Goal: Information Seeking & Learning: Learn about a topic

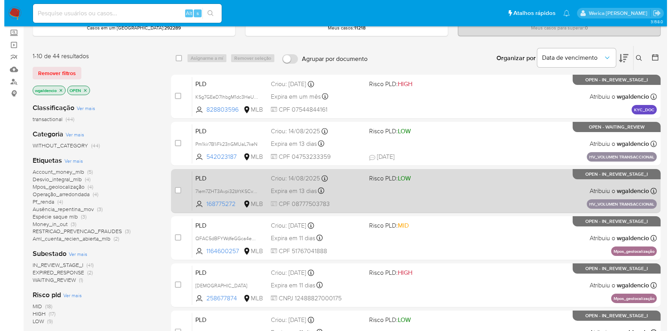
scroll to position [105, 0]
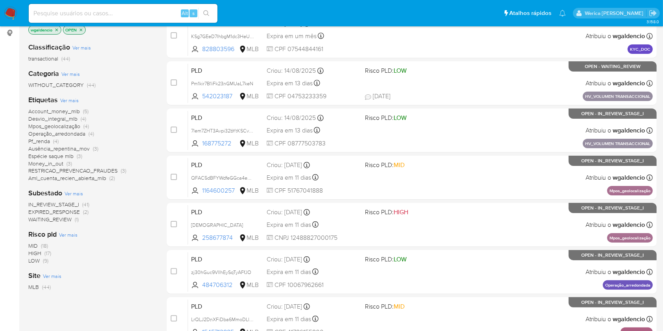
click at [67, 99] on span "Ver mais" at bounding box center [69, 100] width 18 height 7
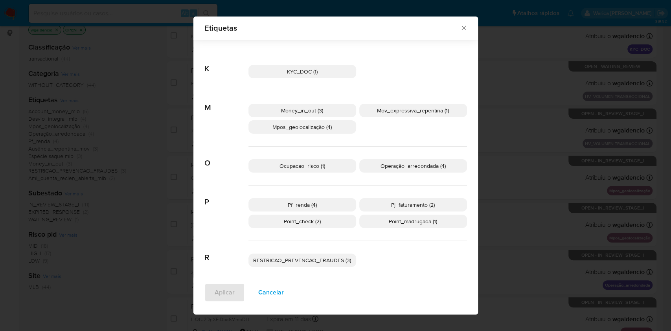
scroll to position [296, 0]
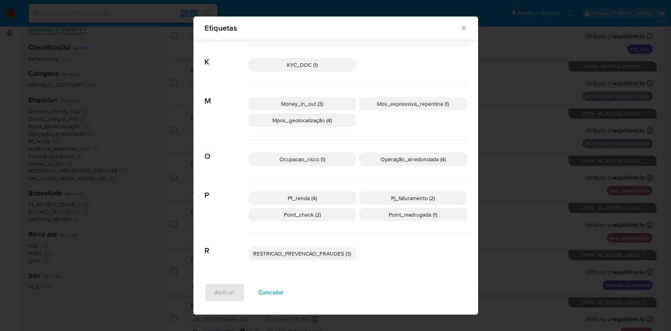
click at [267, 294] on span "Cancelar" at bounding box center [271, 292] width 26 height 17
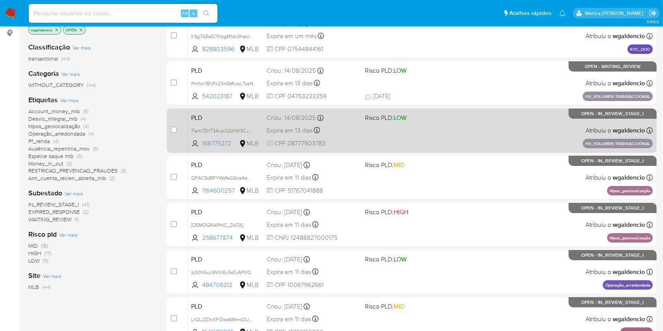
scroll to position [0, 0]
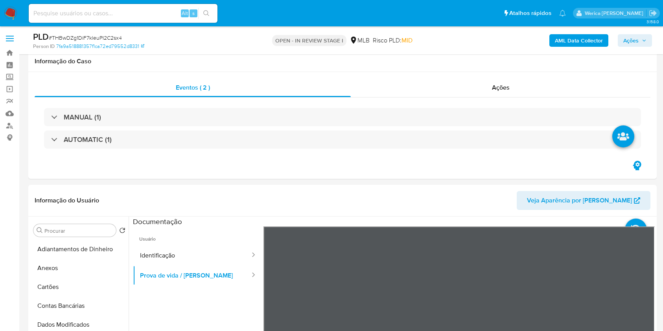
select select "10"
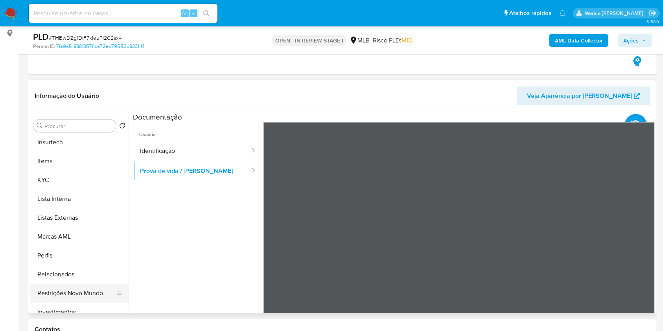
scroll to position [367, 0]
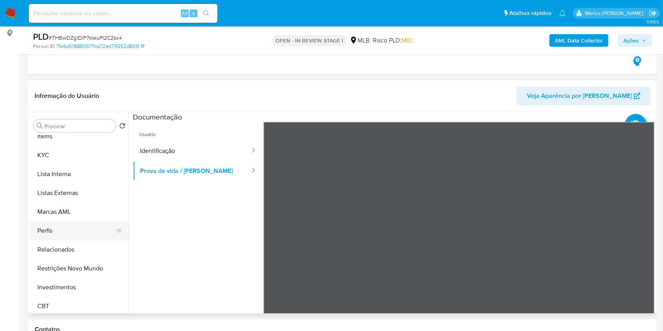
click at [48, 234] on button "Perfis" at bounding box center [76, 230] width 92 height 19
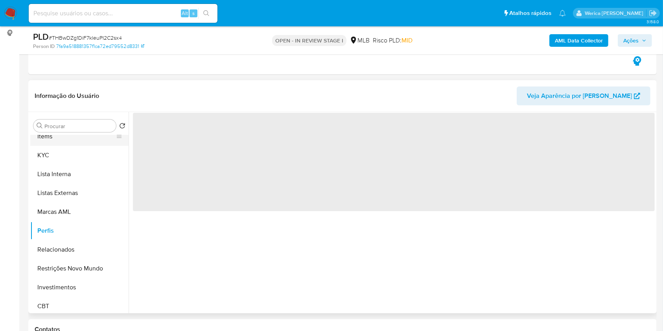
click at [59, 144] on button "Items" at bounding box center [76, 136] width 92 height 19
click at [59, 146] on button "KYC" at bounding box center [76, 155] width 92 height 19
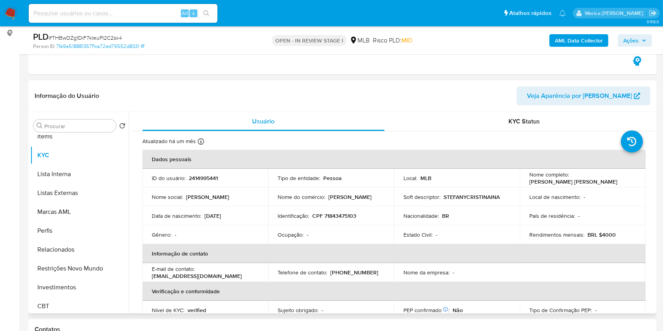
click at [198, 180] on p "2414995441" at bounding box center [203, 177] width 29 height 7
copy p "2414995441"
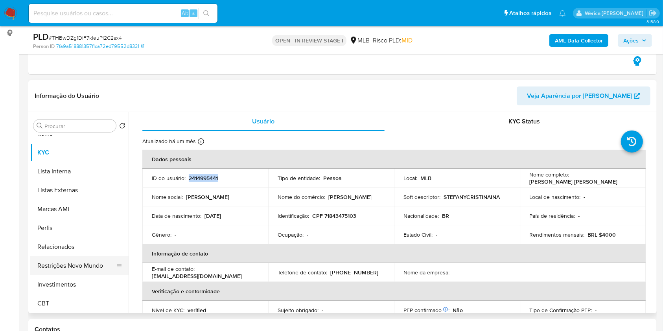
click at [75, 262] on button "Restrições Novo Mundo" at bounding box center [76, 265] width 92 height 19
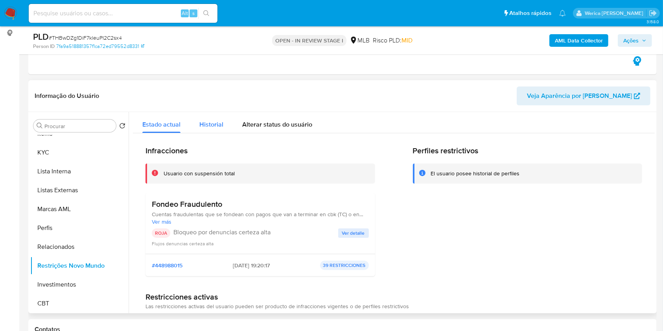
click at [206, 121] on span "Historial" at bounding box center [211, 124] width 24 height 9
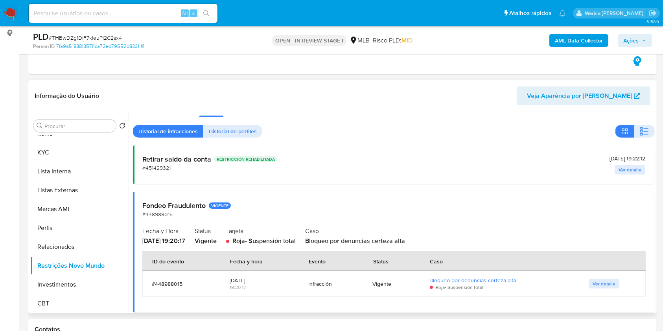
scroll to position [25, 0]
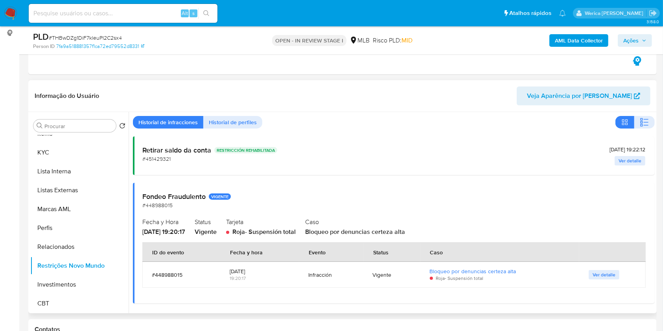
click at [598, 280] on td "Ver detalle" at bounding box center [612, 275] width 66 height 26
click at [598, 272] on span "Ver detalle" at bounding box center [603, 275] width 23 height 8
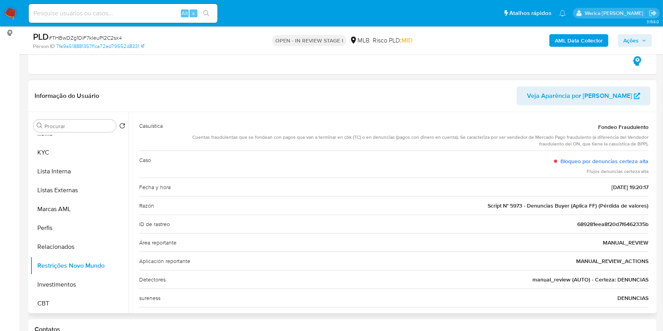
scroll to position [0, 0]
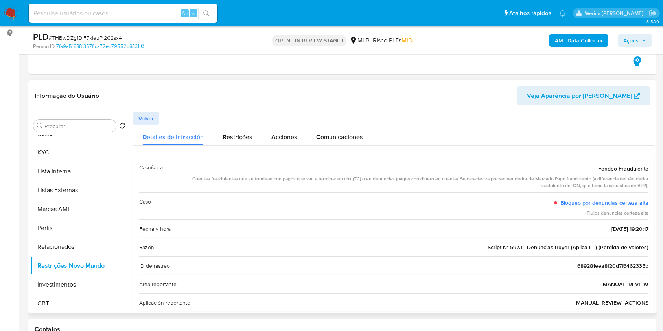
click at [583, 218] on div "Caso Bloqueo por denuncias certeza alta Flujos denuncias certeza alta" at bounding box center [393, 206] width 509 height 28
drag, startPoint x: 409, startPoint y: 180, endPoint x: 611, endPoint y: 187, distance: 202.9
click at [612, 187] on div "Cuentas fraudulentas que se fondean con pagos que van a terminar en cbk (TC) o …" at bounding box center [408, 182] width 479 height 13
click at [610, 186] on div "Cuentas fraudulentas que se fondean con pagos que van a terminar en cbk (TC) o …" at bounding box center [408, 182] width 479 height 13
click at [143, 116] on span "Volver" at bounding box center [145, 118] width 15 height 11
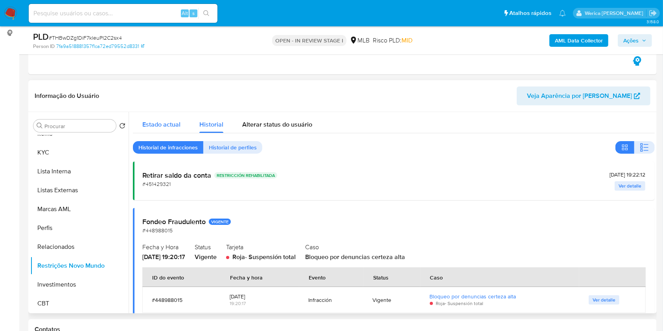
click at [157, 127] on span "Estado actual" at bounding box center [161, 124] width 38 height 9
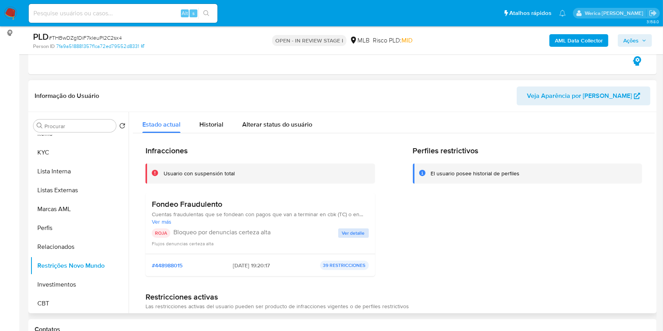
click at [358, 234] on span "Ver detalle" at bounding box center [353, 233] width 23 height 8
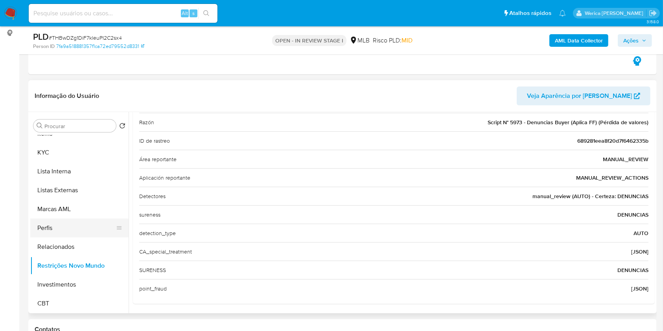
scroll to position [107, 0]
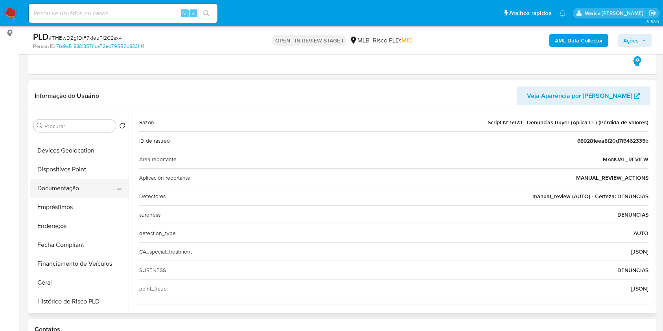
click at [82, 188] on button "Documentação" at bounding box center [76, 188] width 92 height 19
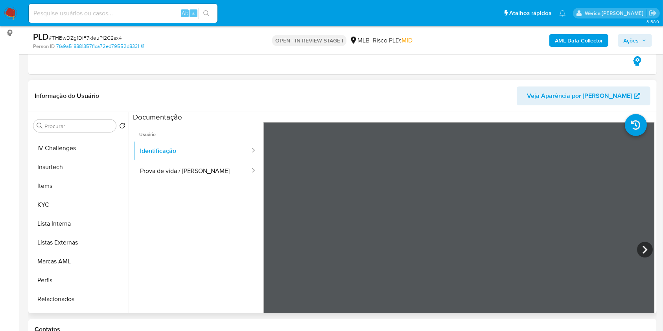
scroll to position [369, 0]
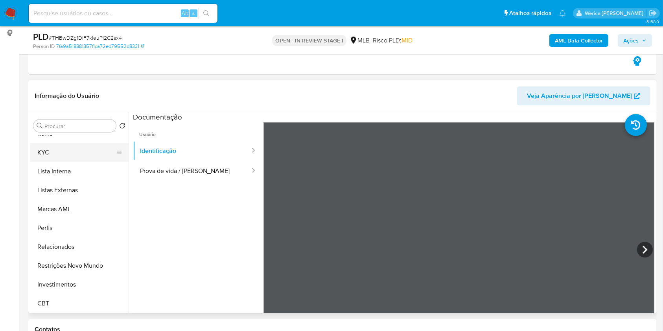
click at [44, 149] on button "KYC" at bounding box center [76, 152] width 92 height 19
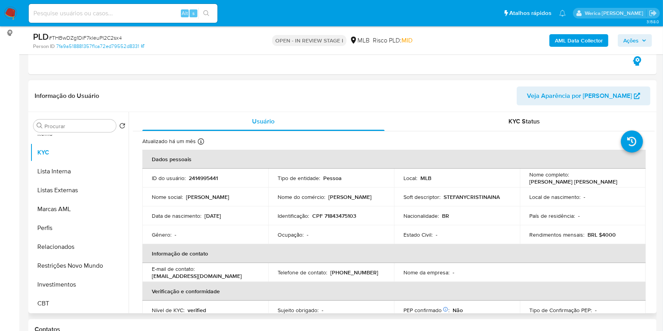
click at [335, 207] on td "Identificação : CPF 71843475103" at bounding box center [331, 215] width 126 height 19
click at [334, 212] on p "CPF 71843475103" at bounding box center [334, 215] width 44 height 7
click at [334, 214] on p "CPF 71843475103" at bounding box center [334, 215] width 44 height 7
copy p "71843475103"
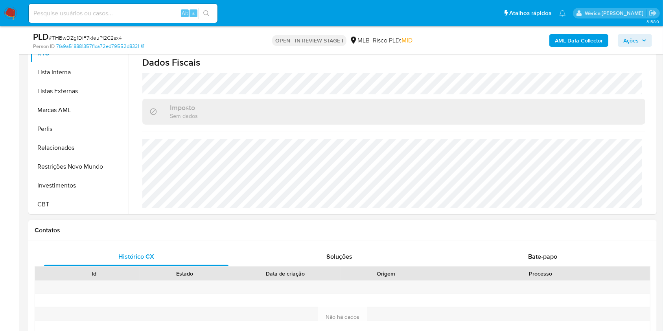
scroll to position [157, 0]
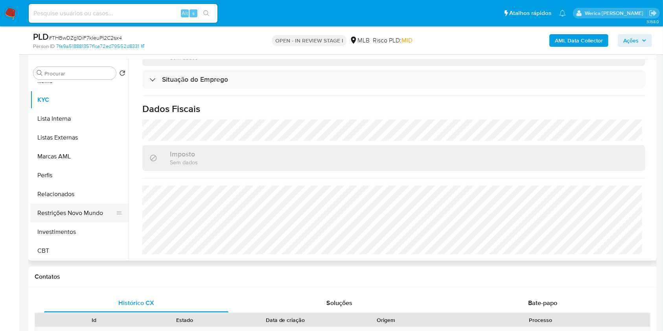
click at [97, 221] on button "Restrições Novo Mundo" at bounding box center [76, 213] width 92 height 19
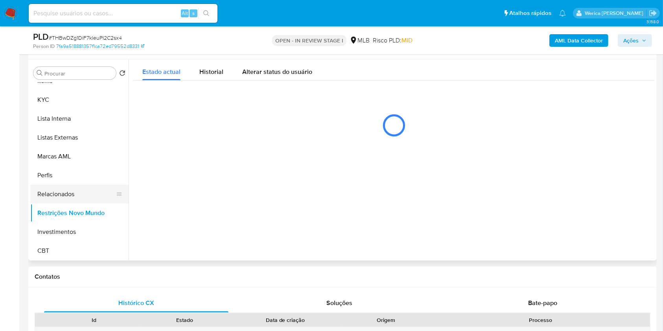
scroll to position [0, 0]
click at [91, 204] on button "Restrições Novo Mundo" at bounding box center [76, 213] width 92 height 19
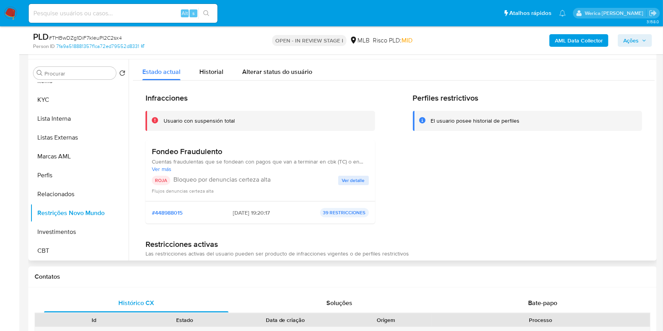
click at [192, 149] on h3 "Fondeo Fraudulento" at bounding box center [260, 152] width 217 height 10
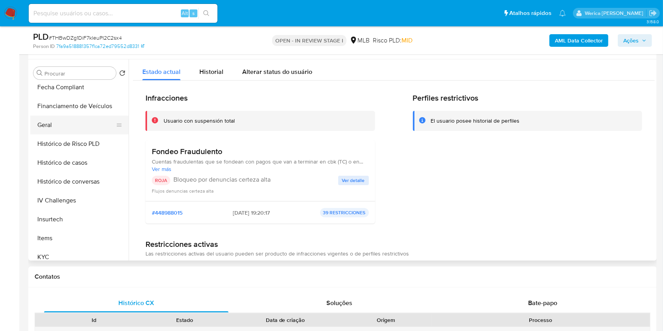
click at [62, 128] on button "Geral" at bounding box center [76, 125] width 92 height 19
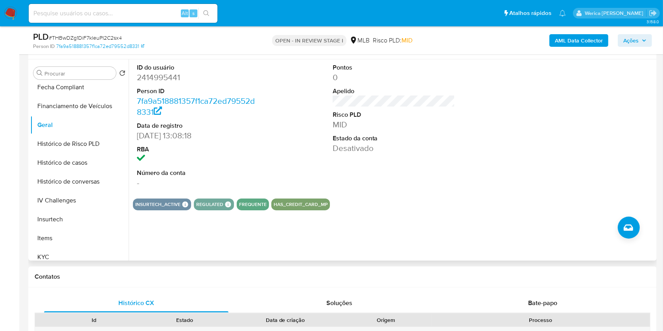
drag, startPoint x: 512, startPoint y: 195, endPoint x: 502, endPoint y: 183, distance: 15.4
click at [511, 196] on section "ID do usuário 2414995441 Person ID 7fa9a518881357f1ca72ed79552d8331 Data de reg…" at bounding box center [393, 134] width 521 height 151
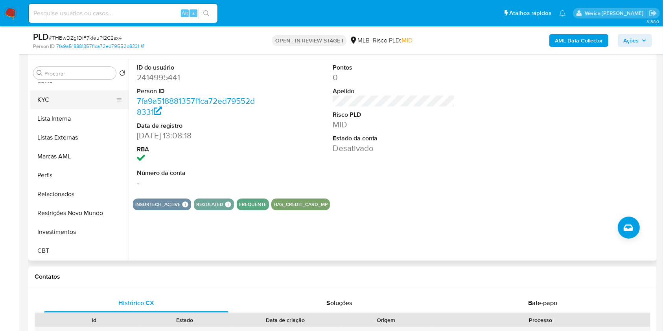
click at [61, 93] on button "KYC" at bounding box center [76, 99] width 92 height 19
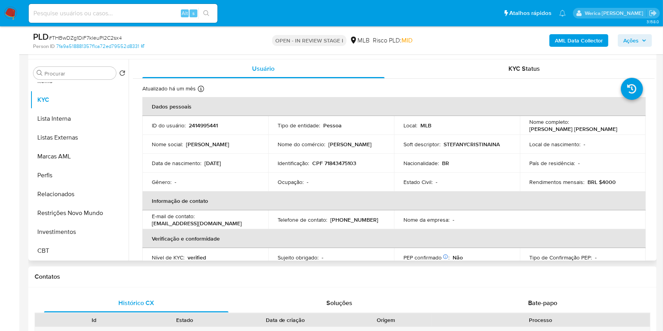
drag, startPoint x: 606, startPoint y: 231, endPoint x: 600, endPoint y: 209, distance: 23.3
click at [606, 231] on th "Verificação e conformidade" at bounding box center [393, 238] width 503 height 19
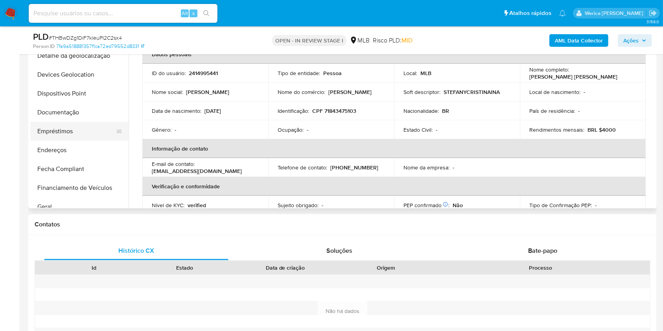
scroll to position [55, 0]
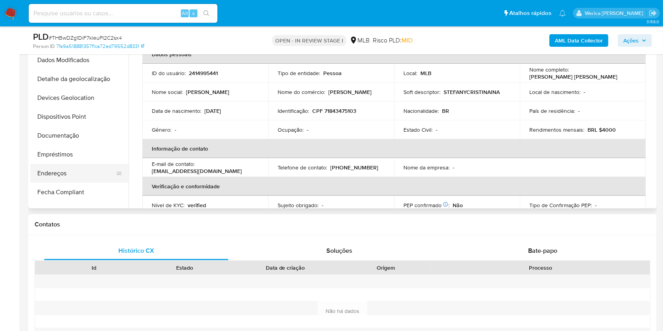
click at [77, 173] on button "Endereços" at bounding box center [76, 173] width 92 height 19
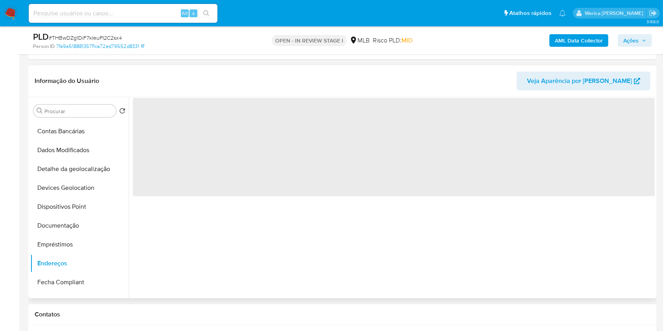
scroll to position [105, 0]
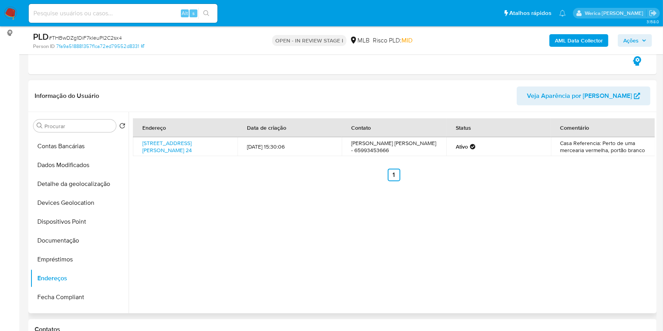
drag, startPoint x: 590, startPoint y: 218, endPoint x: 585, endPoint y: 213, distance: 7.0
click at [590, 218] on div "Endereço Data de criação Contato Status Comentário Rua 33 24, Cuiabá, Mato Gros…" at bounding box center [391, 212] width 526 height 201
click at [97, 180] on button "Detalhe da geolocalização" at bounding box center [76, 183] width 92 height 19
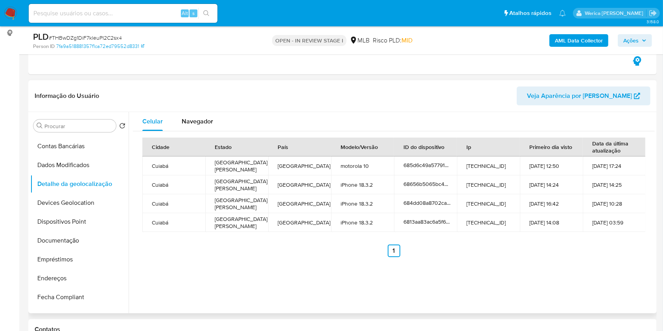
click at [575, 231] on td "01-05-2025 14:08" at bounding box center [550, 222] width 63 height 19
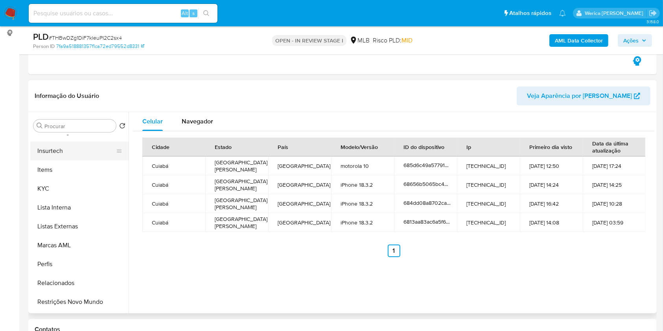
scroll to position [369, 0]
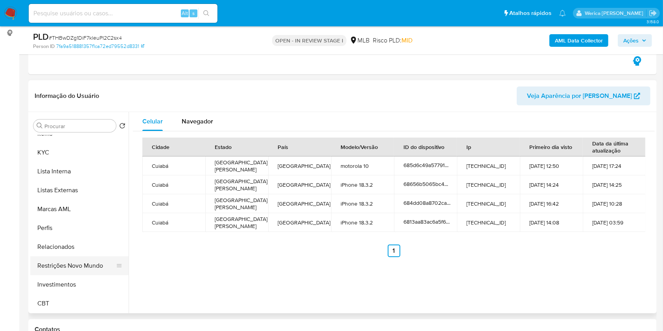
click at [71, 261] on button "Restrições Novo Mundo" at bounding box center [76, 265] width 92 height 19
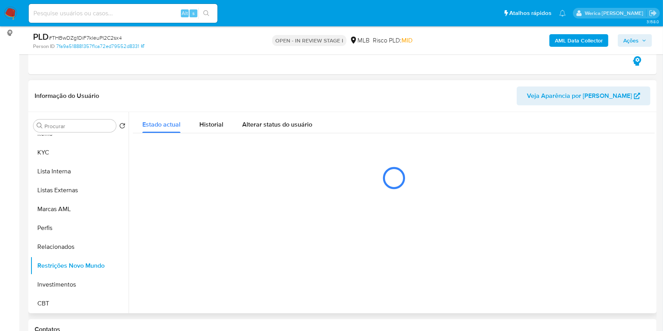
click at [202, 173] on div at bounding box center [393, 177] width 521 height 39
click at [220, 124] on span "Historial" at bounding box center [211, 124] width 24 height 9
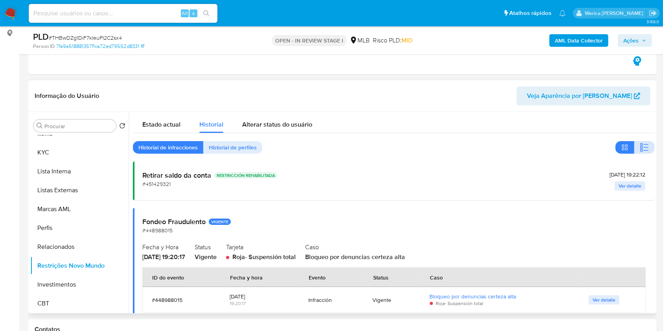
click at [640, 146] on icon "button" at bounding box center [643, 147] width 9 height 9
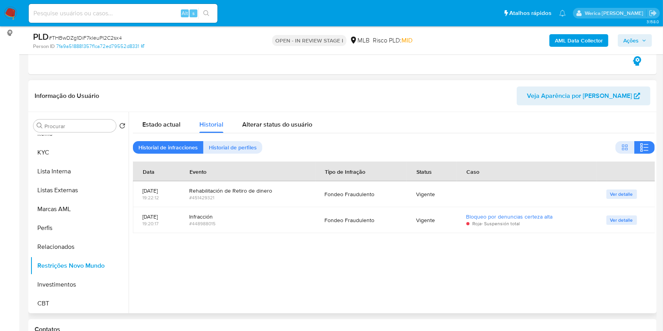
drag, startPoint x: 571, startPoint y: 241, endPoint x: 565, endPoint y: 223, distance: 19.1
click at [573, 241] on div at bounding box center [391, 212] width 526 height 201
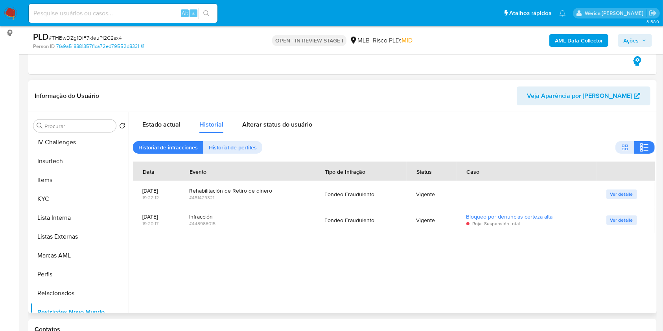
scroll to position [107, 0]
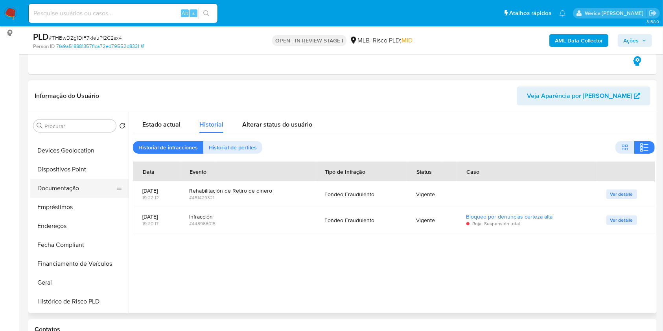
click at [69, 187] on button "Documentação" at bounding box center [76, 188] width 92 height 19
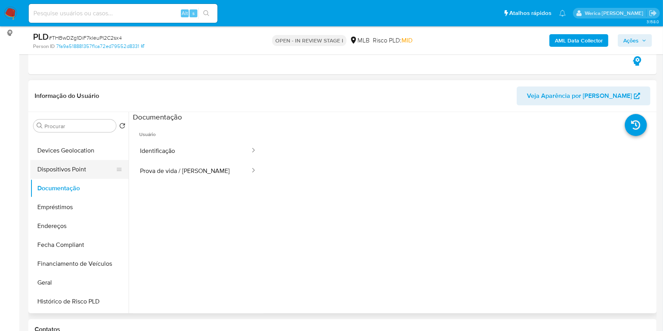
click at [67, 175] on button "Dispositivos Point" at bounding box center [76, 169] width 92 height 19
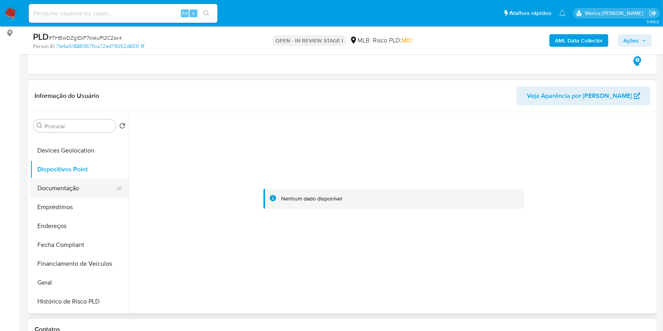
click at [83, 191] on button "Documentação" at bounding box center [76, 188] width 92 height 19
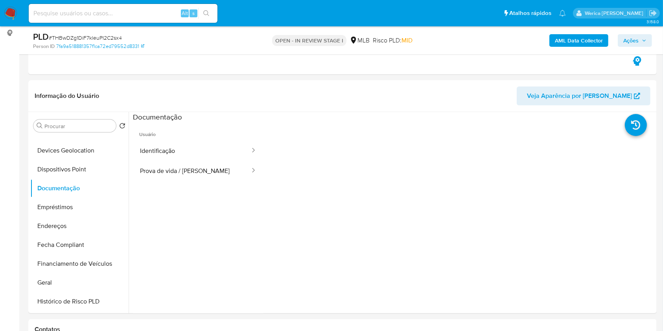
click at [175, 157] on button "Identificação" at bounding box center [192, 151] width 118 height 20
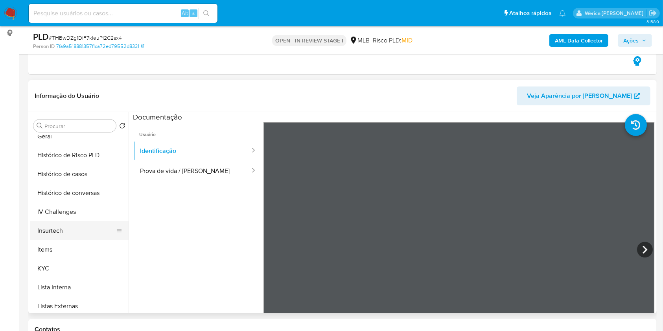
scroll to position [264, 0]
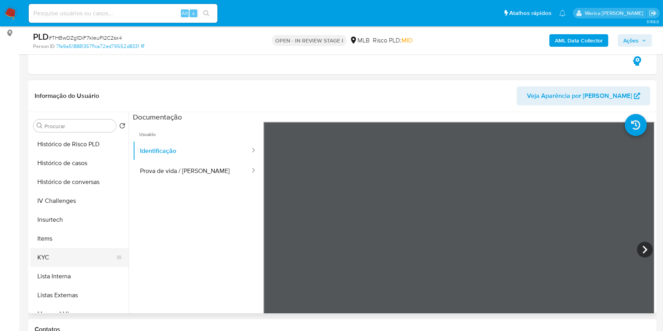
click at [82, 259] on button "KYC" at bounding box center [76, 257] width 92 height 19
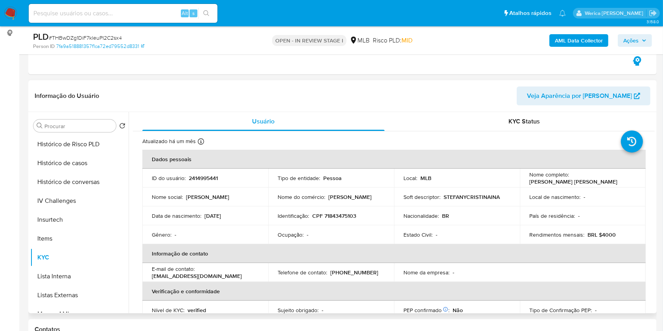
click at [204, 179] on p "2414995441" at bounding box center [203, 177] width 29 height 7
copy p "2414995441"
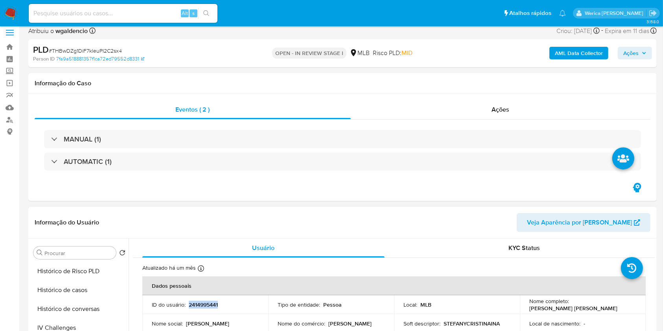
scroll to position [0, 0]
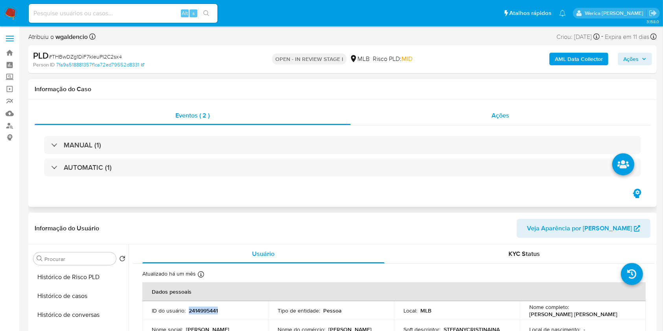
click at [518, 115] on div "Ações" at bounding box center [500, 115] width 299 height 19
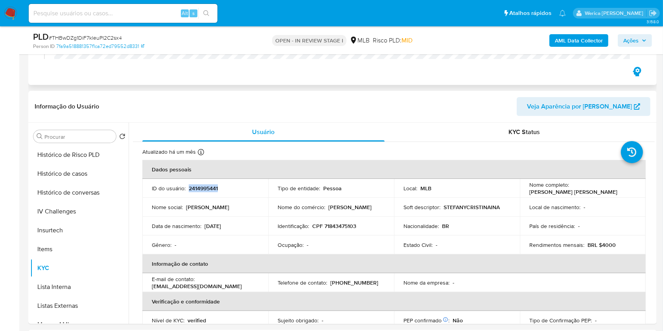
scroll to position [157, 0]
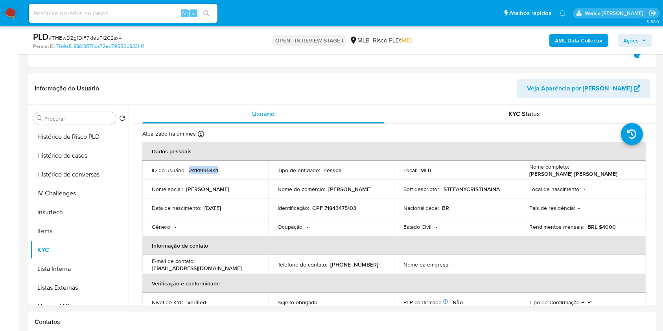
copy p "2414995441"
click at [61, 149] on button "Histórico de casos" at bounding box center [76, 155] width 92 height 19
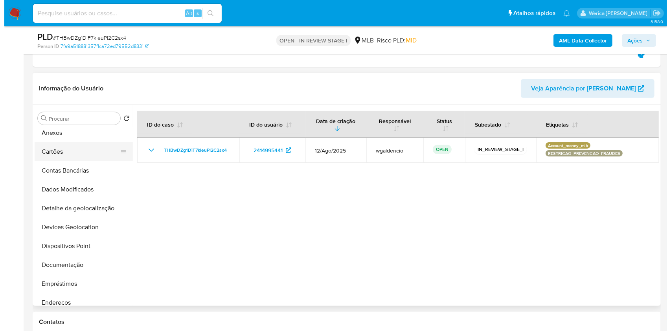
scroll to position [0, 0]
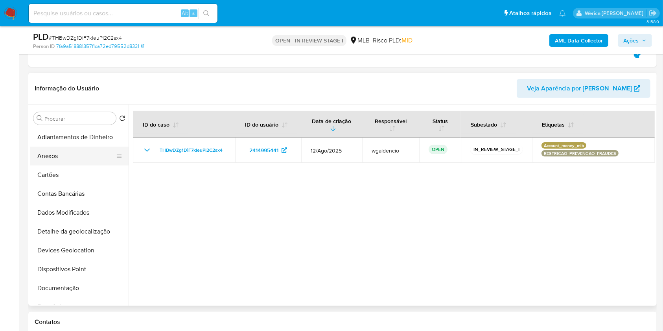
click at [62, 153] on button "Anexos" at bounding box center [76, 156] width 92 height 19
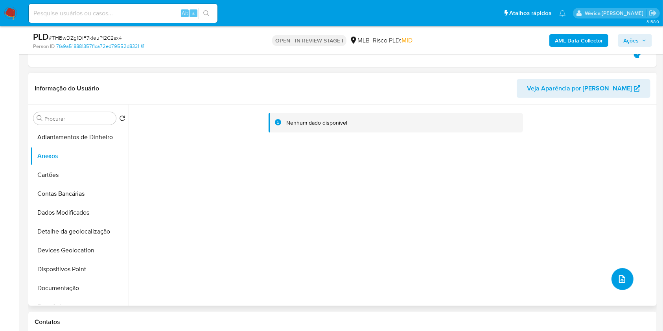
click at [622, 287] on button "upload-file" at bounding box center [622, 279] width 22 height 22
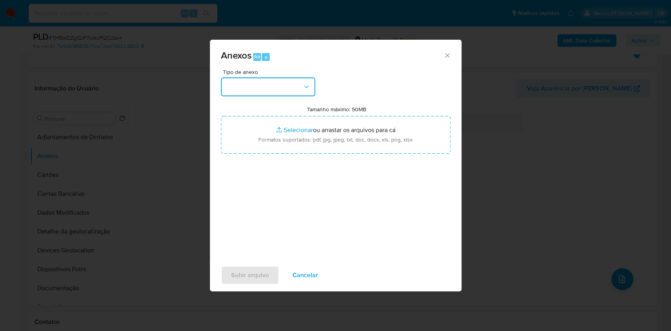
click at [263, 88] on button "button" at bounding box center [268, 86] width 94 height 19
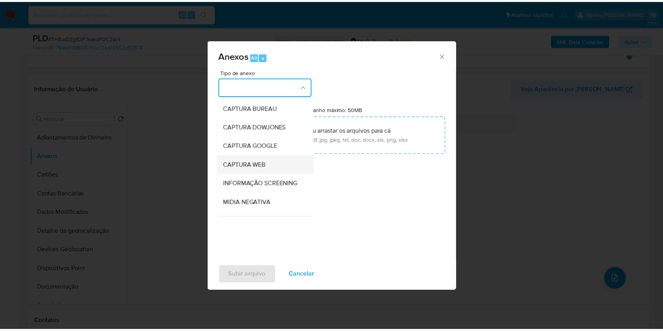
scroll to position [105, 0]
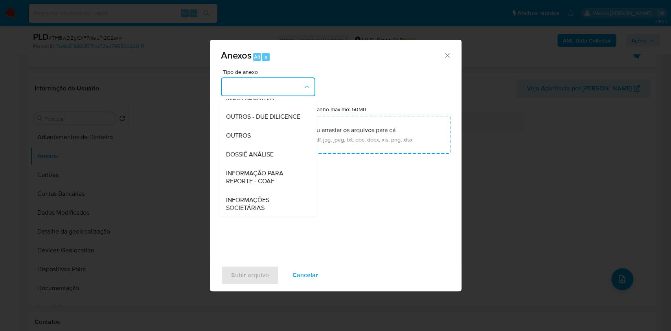
click at [270, 158] on span "DOSSIÊ ANÁLISE" at bounding box center [250, 154] width 48 height 8
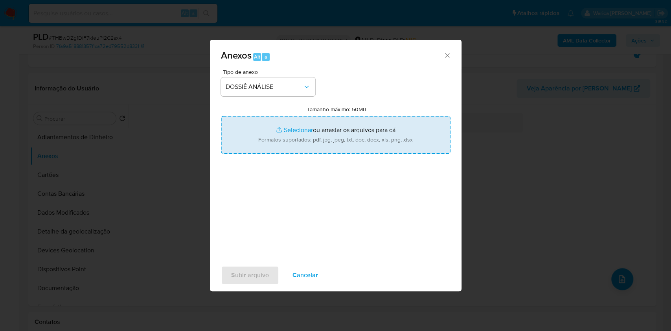
click at [383, 125] on input "Tamanho máximo: 50MB Selecionar arquivos" at bounding box center [335, 135] width 229 height 38
type input "C:\fakepath\Mulan 2414995441_2025_09_11_09_27_02 (1).xlsx"
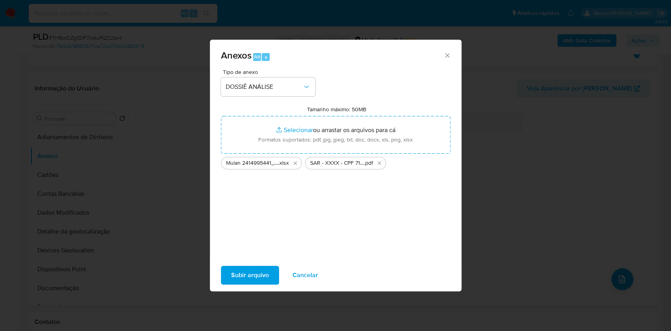
click at [248, 276] on span "Subir arquivo" at bounding box center [250, 274] width 38 height 17
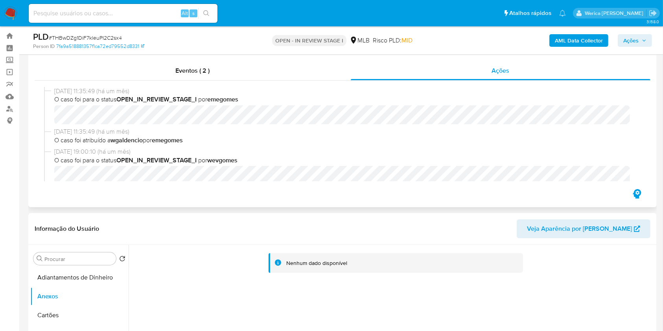
scroll to position [0, 0]
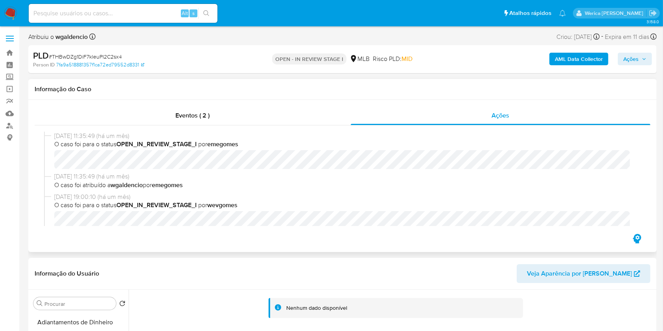
click at [496, 126] on div "20/08/2025 11:35:49 (há um mês) O caso foi para o status OPEN_IN_REVIEW_STAGE_I…" at bounding box center [342, 178] width 615 height 107
click at [321, 105] on div "Eventos ( 2 ) Ações 20/08/2025 11:35:49 (há um mês) O caso foi para o status OP…" at bounding box center [342, 176] width 628 height 152
click at [279, 111] on div "Eventos ( 2 )" at bounding box center [193, 115] width 316 height 19
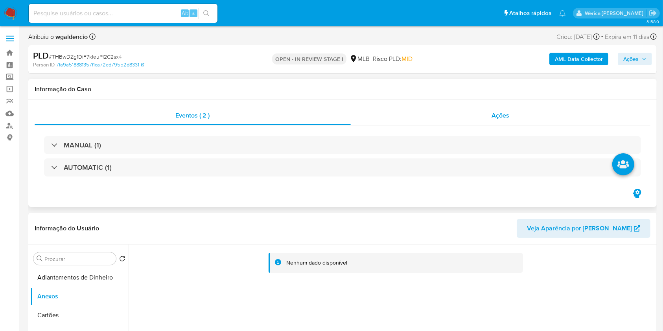
click at [518, 113] on div "Ações" at bounding box center [500, 115] width 299 height 19
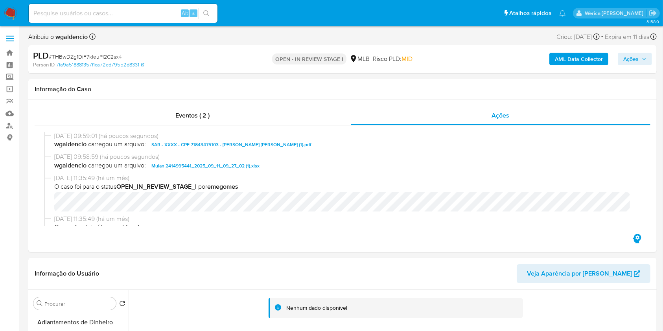
click at [630, 62] on span "Ações" at bounding box center [630, 59] width 15 height 13
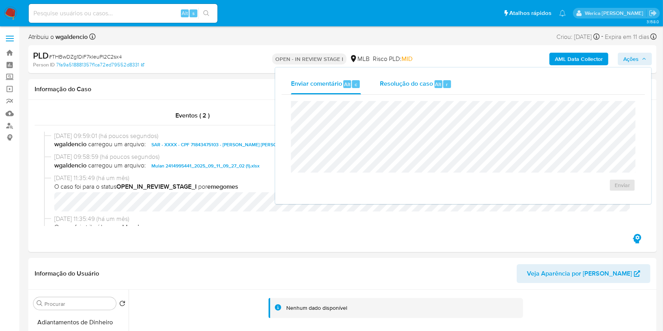
click at [449, 85] on div "r" at bounding box center [447, 84] width 8 height 8
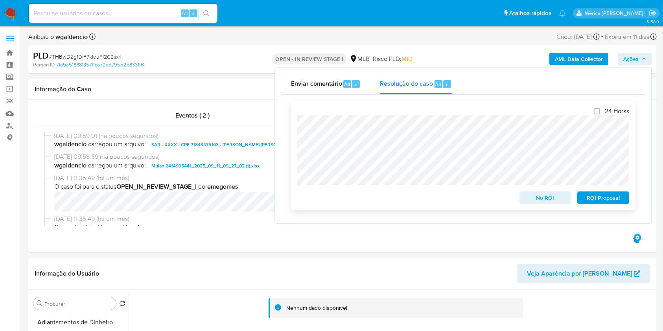
click at [599, 198] on span "ROI Proposal" at bounding box center [602, 197] width 41 height 11
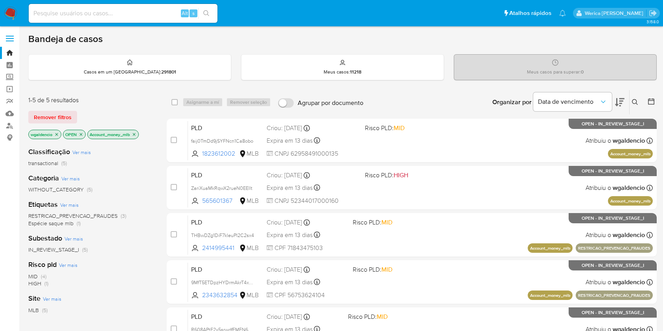
scroll to position [52, 0]
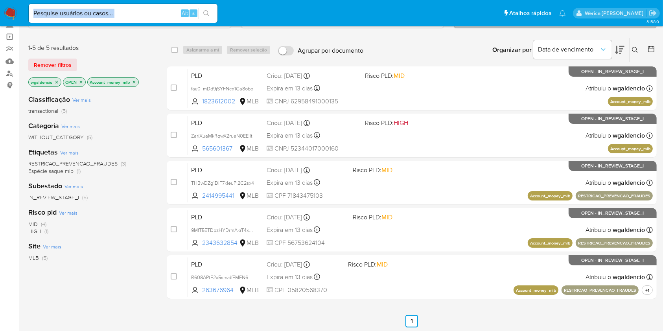
click at [153, 10] on div "Alt s" at bounding box center [123, 13] width 189 height 19
click at [151, 11] on input at bounding box center [123, 13] width 189 height 10
paste input "2576057358"
type input "2576057358"
click at [211, 11] on button "search-icon" at bounding box center [206, 13] width 16 height 11
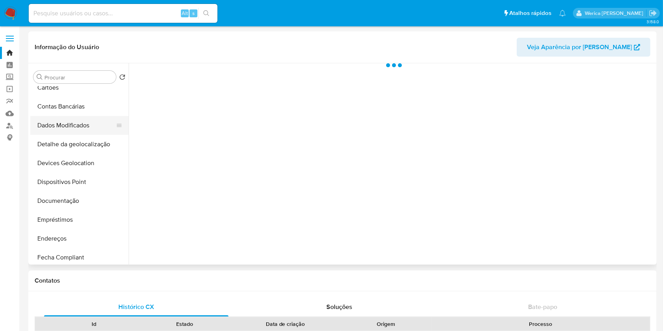
scroll to position [105, 0]
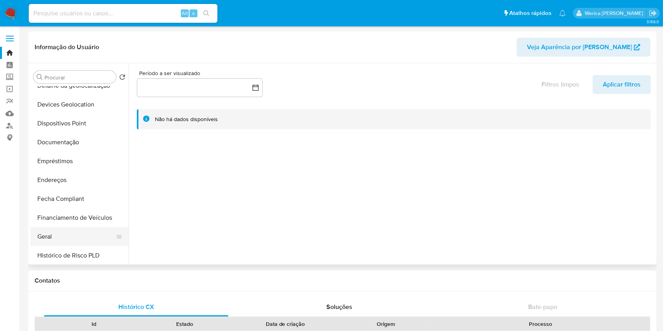
select select "10"
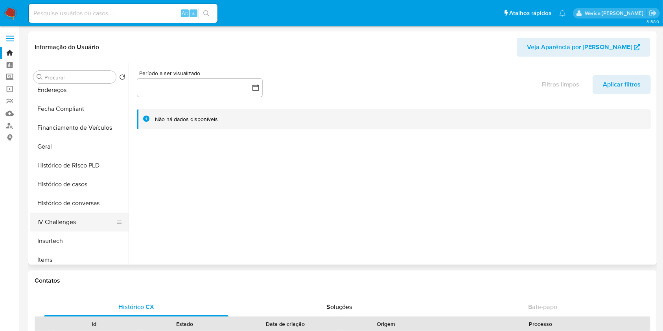
scroll to position [209, 0]
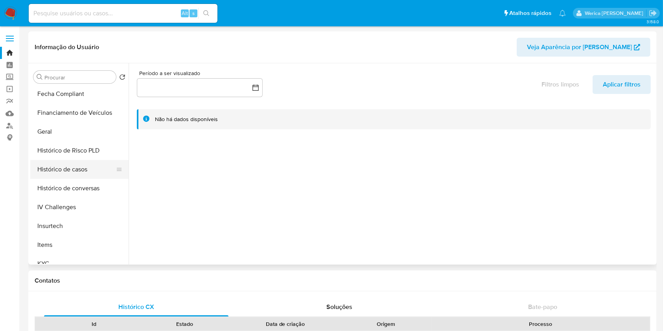
click at [70, 166] on button "Histórico de casos" at bounding box center [76, 169] width 92 height 19
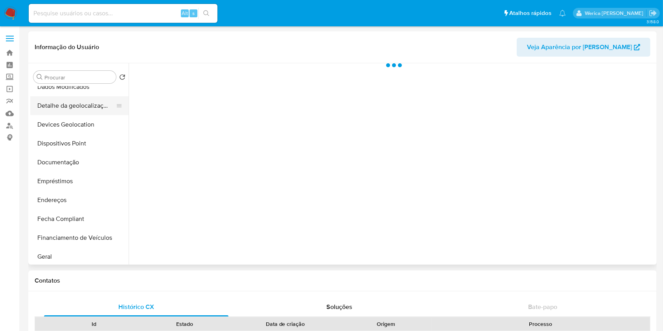
scroll to position [157, 0]
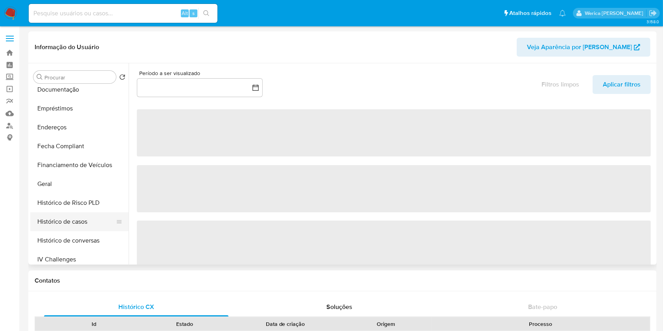
drag, startPoint x: 91, startPoint y: 225, endPoint x: 97, endPoint y: 217, distance: 10.1
click at [91, 225] on button "Histórico de casos" at bounding box center [76, 221] width 92 height 19
select select "10"
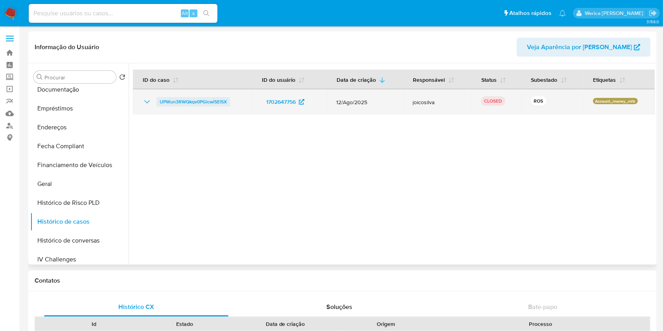
click at [213, 102] on span "UPWun3RWQkqv0PGlcwi5El5X" at bounding box center [193, 101] width 67 height 9
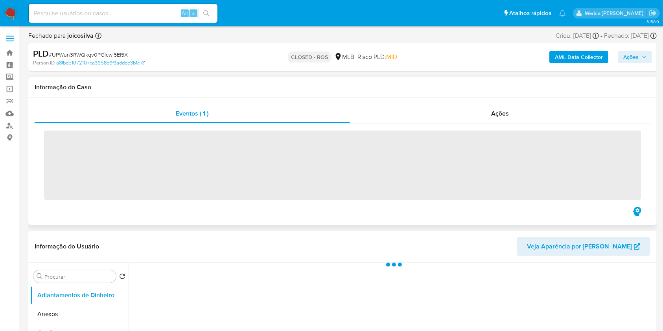
click at [459, 127] on div "‌" at bounding box center [342, 164] width 615 height 82
click at [506, 109] on span "Ações" at bounding box center [500, 113] width 18 height 9
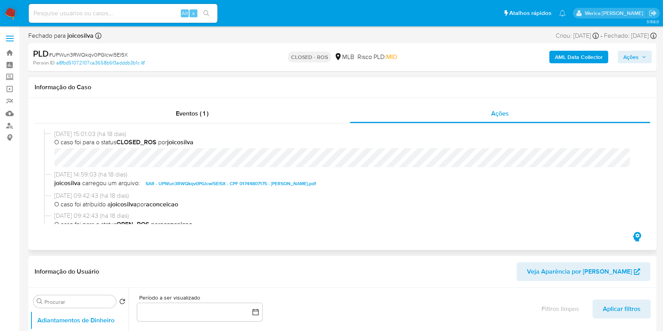
select select "10"
drag, startPoint x: 54, startPoint y: 134, endPoint x: 87, endPoint y: 136, distance: 33.0
click at [87, 136] on span "28/08/2025 15:01:03 (há 18 dias)" at bounding box center [345, 134] width 583 height 9
copy span "28/08/2025"
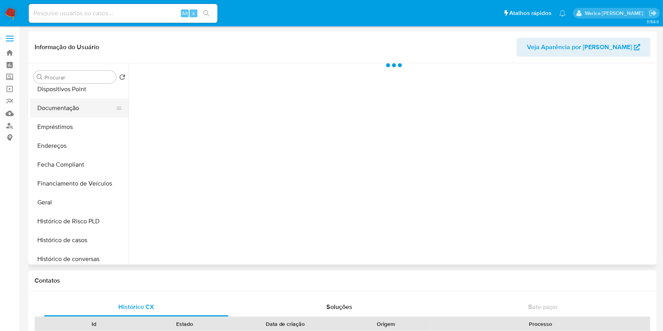
scroll to position [209, 0]
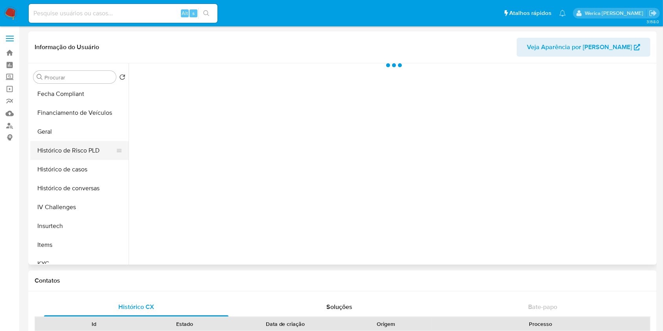
click at [85, 159] on button "Histórico de Risco PLD" at bounding box center [76, 150] width 92 height 19
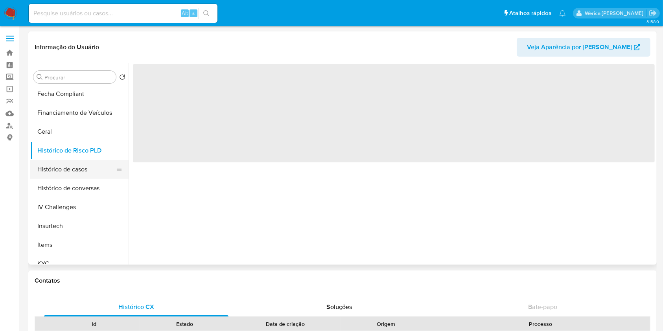
click at [86, 170] on button "Histórico de casos" at bounding box center [76, 169] width 92 height 19
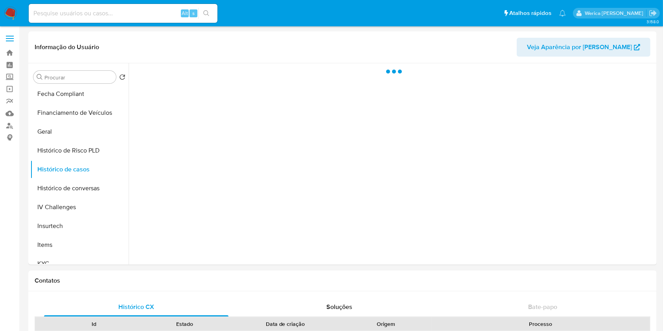
select select "10"
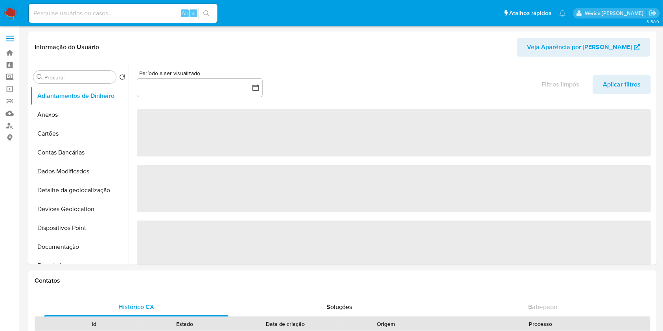
select select "10"
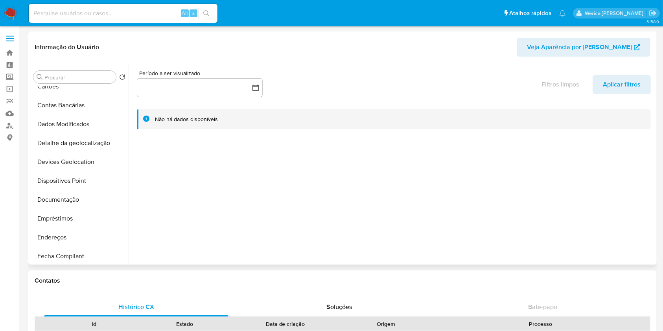
scroll to position [157, 0]
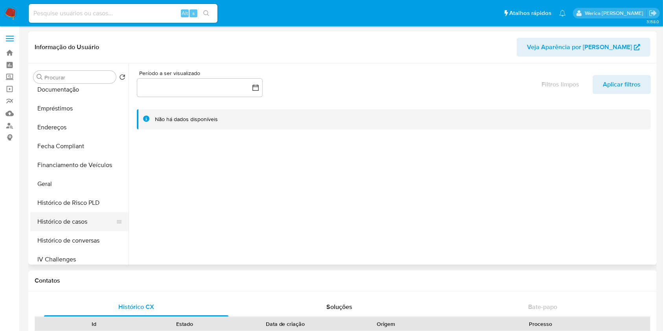
drag, startPoint x: 82, startPoint y: 232, endPoint x: 79, endPoint y: 225, distance: 8.1
click at [81, 232] on button "Histórico de conversas" at bounding box center [79, 240] width 98 height 19
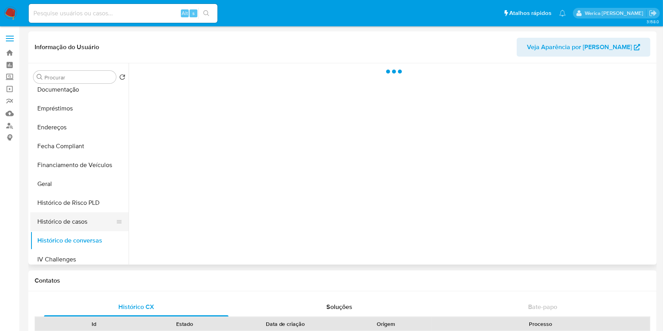
click at [77, 221] on button "Histórico de casos" at bounding box center [76, 221] width 92 height 19
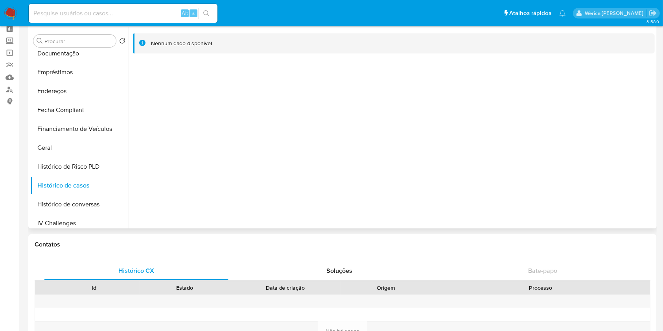
scroll to position [52, 0]
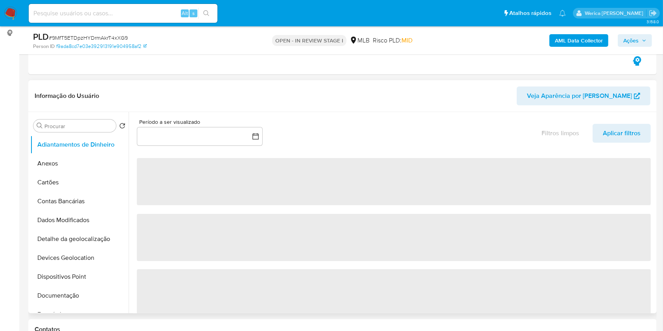
select select "10"
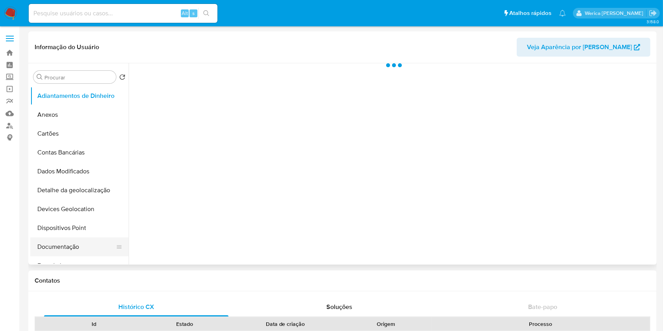
scroll to position [209, 0]
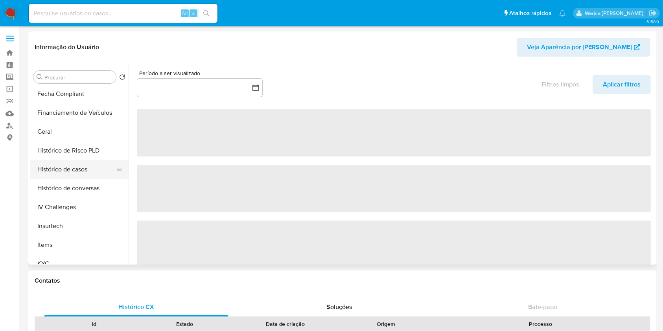
click at [77, 161] on button "Histórico de casos" at bounding box center [76, 169] width 92 height 19
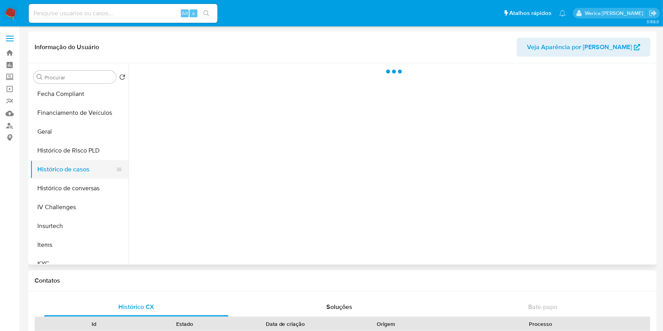
select select "10"
click at [78, 163] on button "Histórico de casos" at bounding box center [76, 169] width 92 height 19
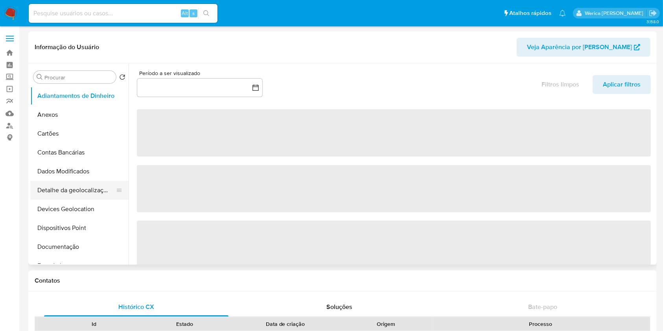
select select "10"
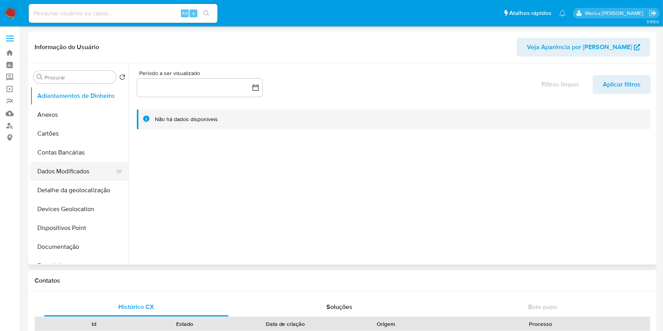
scroll to position [157, 0]
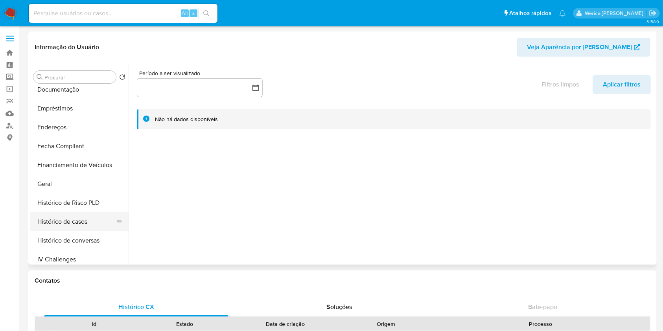
click at [84, 228] on button "Histórico de casos" at bounding box center [76, 221] width 92 height 19
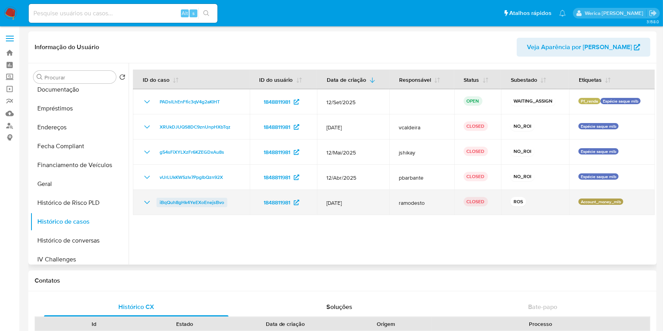
click at [219, 206] on span "iBqQuh8gHk4YeEXoEnejsBvo" at bounding box center [192, 202] width 64 height 9
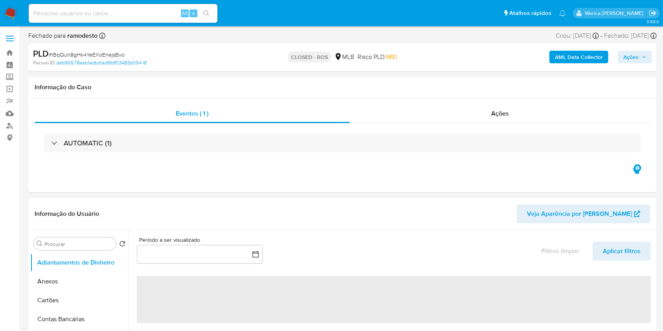
select select "10"
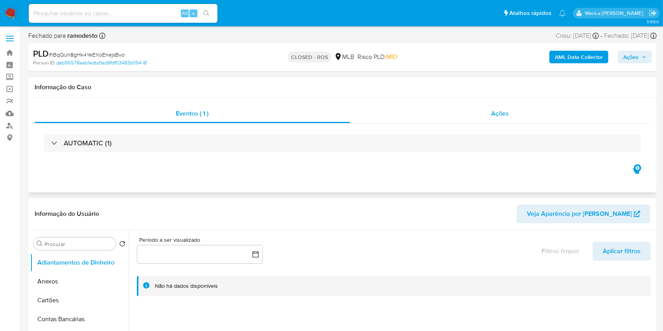
click at [516, 107] on div "Ações" at bounding box center [500, 113] width 300 height 19
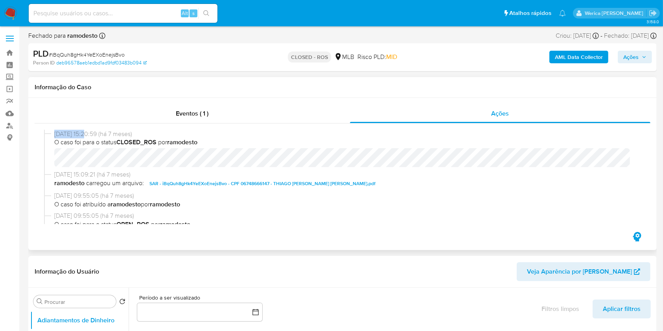
drag, startPoint x: 55, startPoint y: 134, endPoint x: 86, endPoint y: 131, distance: 31.6
click at [86, 131] on span "[DATE] 15:20:59 (há 7 meses)" at bounding box center [345, 134] width 583 height 9
copy span "[DATE]"
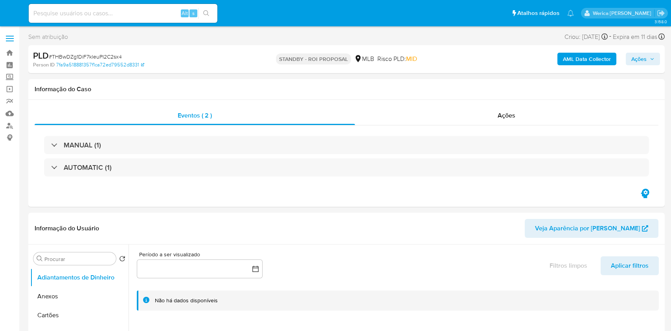
select select "10"
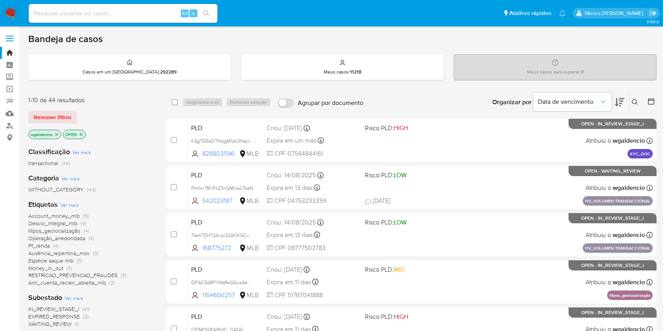
click at [125, 215] on div "Account_money_mlb (5) Desvio_integral_mlb (4) Mpos_geolocalização (4) Operação_…" at bounding box center [91, 249] width 126 height 74
click at [57, 260] on span "Espécie saque mlb" at bounding box center [50, 261] width 45 height 8
